Goal: Transaction & Acquisition: Subscribe to service/newsletter

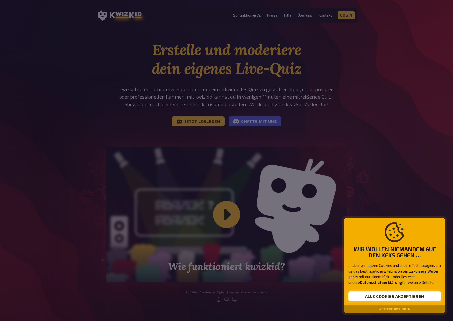
click at [369, 296] on button "Alle Cookies akzeptieren" at bounding box center [394, 296] width 93 height 10
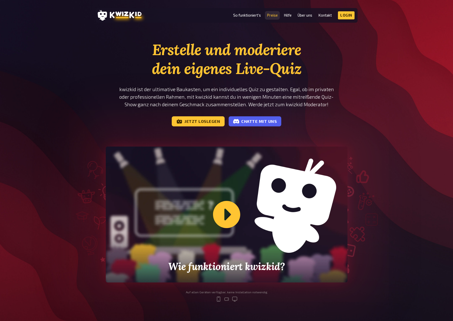
click at [276, 17] on link "Preise" at bounding box center [272, 15] width 11 height 4
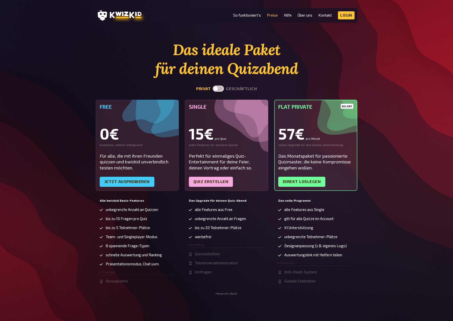
click at [217, 88] on label at bounding box center [218, 89] width 11 height 6
click at [213, 86] on input "checkbox" at bounding box center [212, 85] width 0 height 0
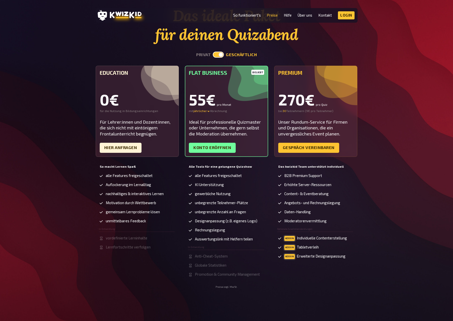
scroll to position [25, 0]
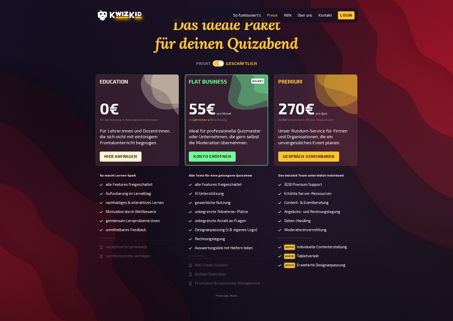
click at [216, 63] on label at bounding box center [218, 63] width 11 height 6
click at [213, 60] on input "checkbox" at bounding box center [212, 60] width 0 height 0
checkbox input "false"
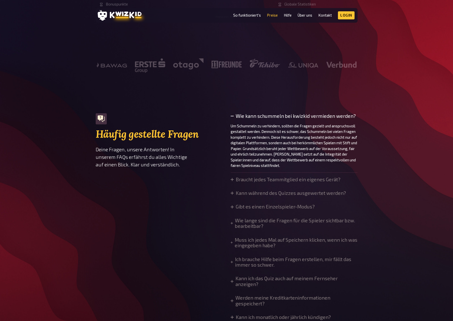
scroll to position [302, 0]
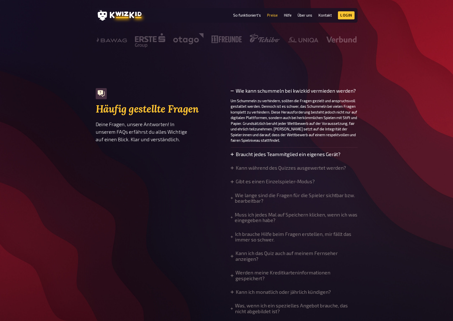
click at [233, 155] on icon at bounding box center [232, 154] width 3 height 3
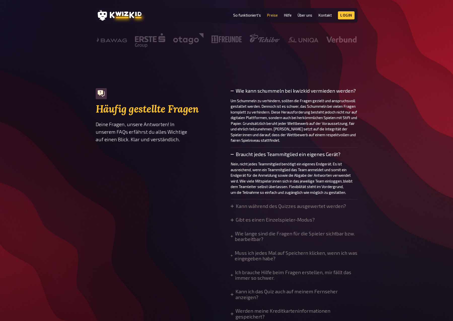
click at [233, 155] on icon at bounding box center [232, 154] width 3 height 3
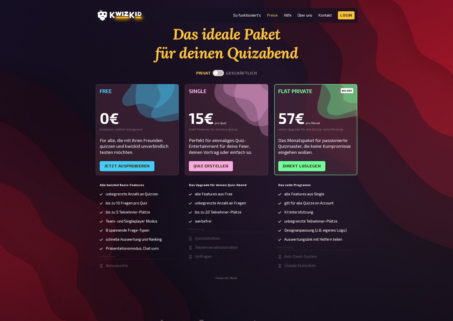
scroll to position [0, 0]
